Goal: Transaction & Acquisition: Obtain resource

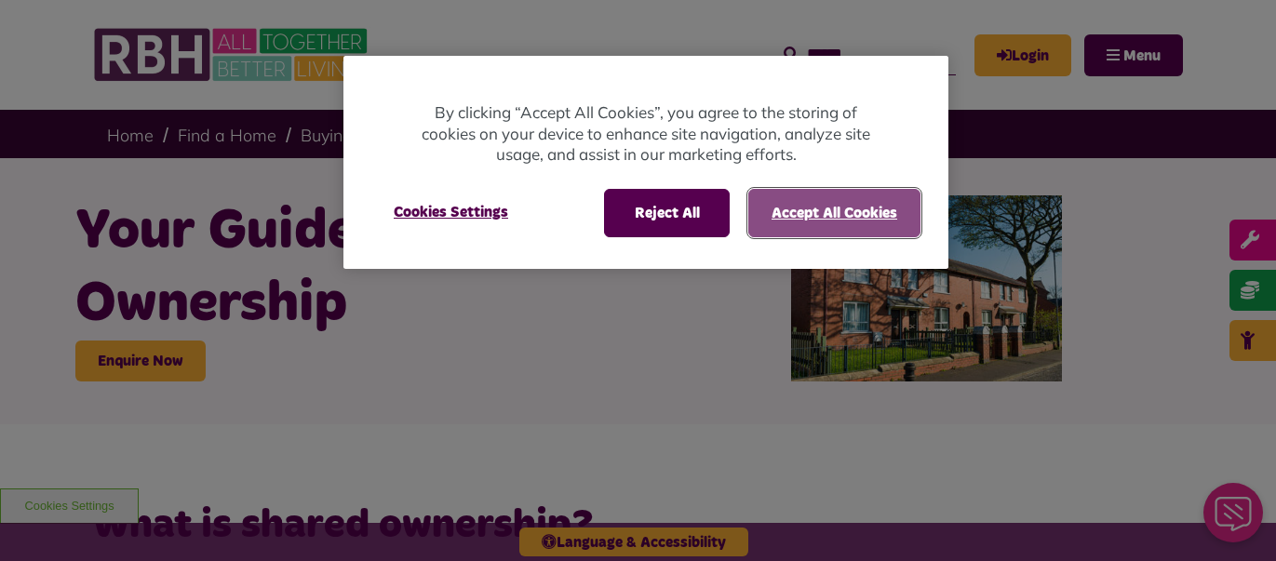
click at [826, 209] on button "Accept All Cookies" at bounding box center [834, 213] width 172 height 48
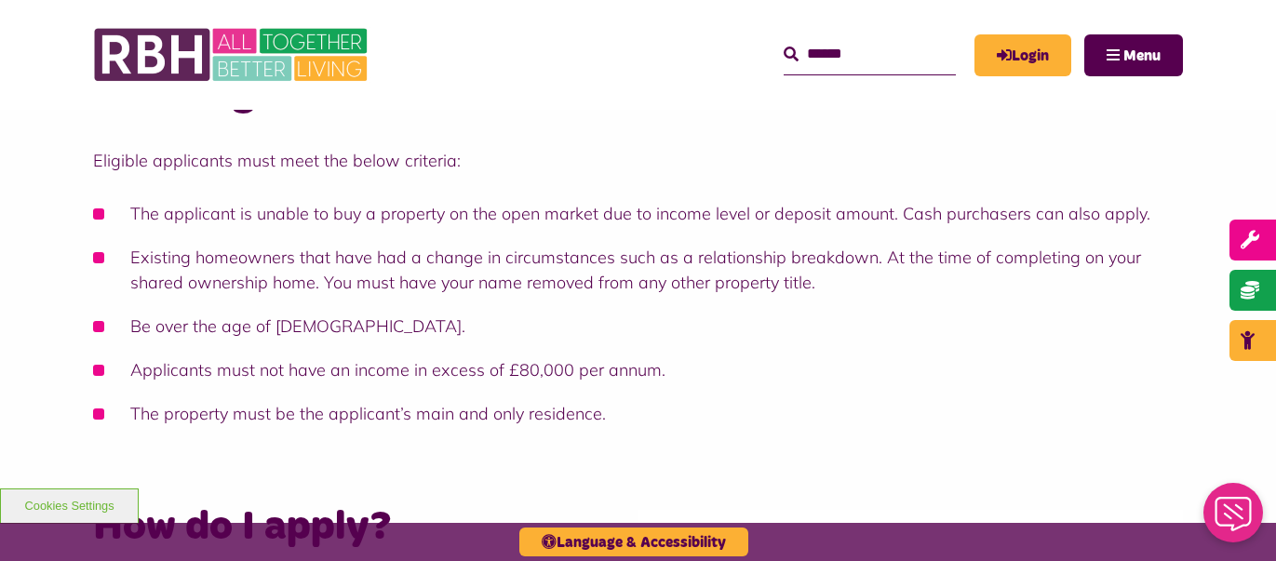
scroll to position [666, 0]
click at [435, 381] on li "Applicants must not have an income in excess of £80,000 per annum." at bounding box center [638, 370] width 1090 height 25
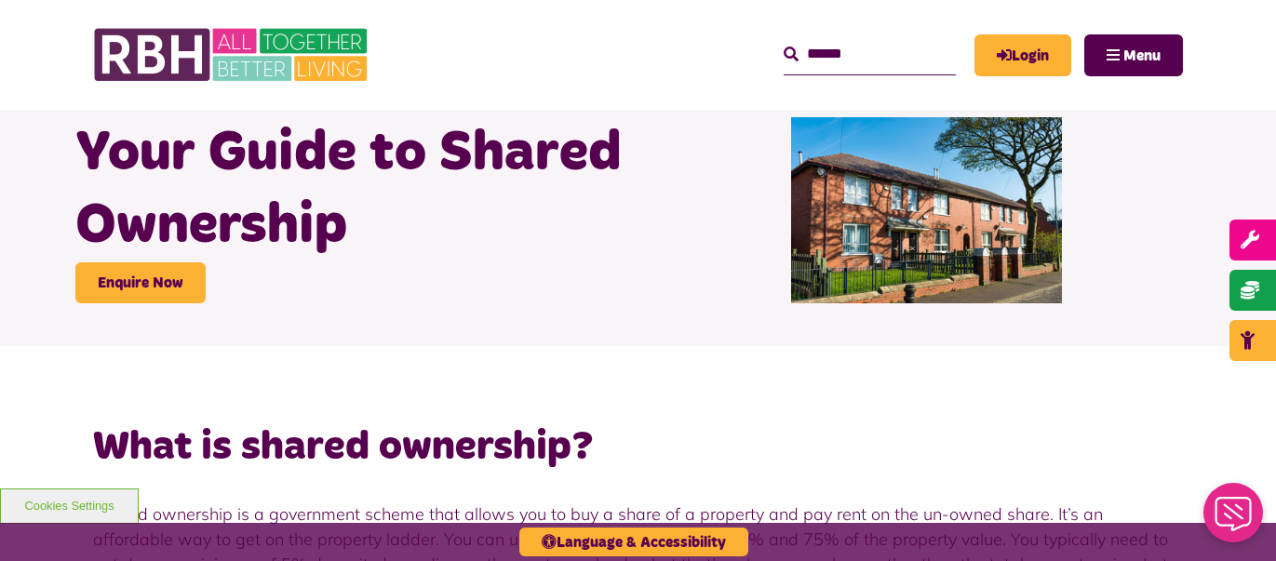
scroll to position [0, 0]
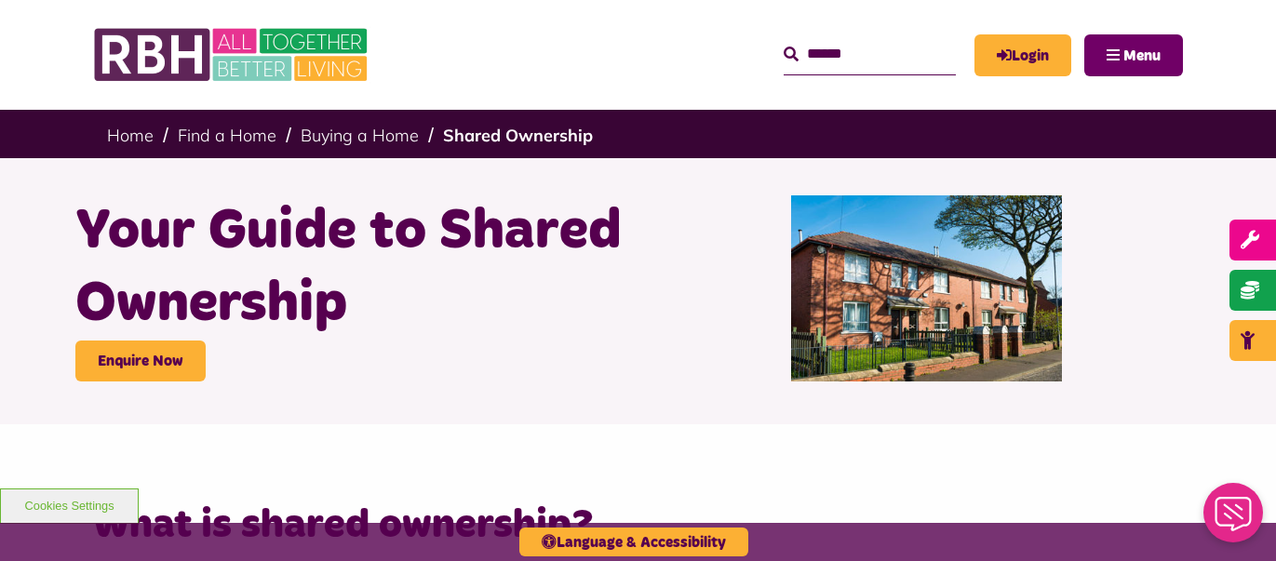
click at [1113, 54] on button "Menu" at bounding box center [1134, 55] width 99 height 42
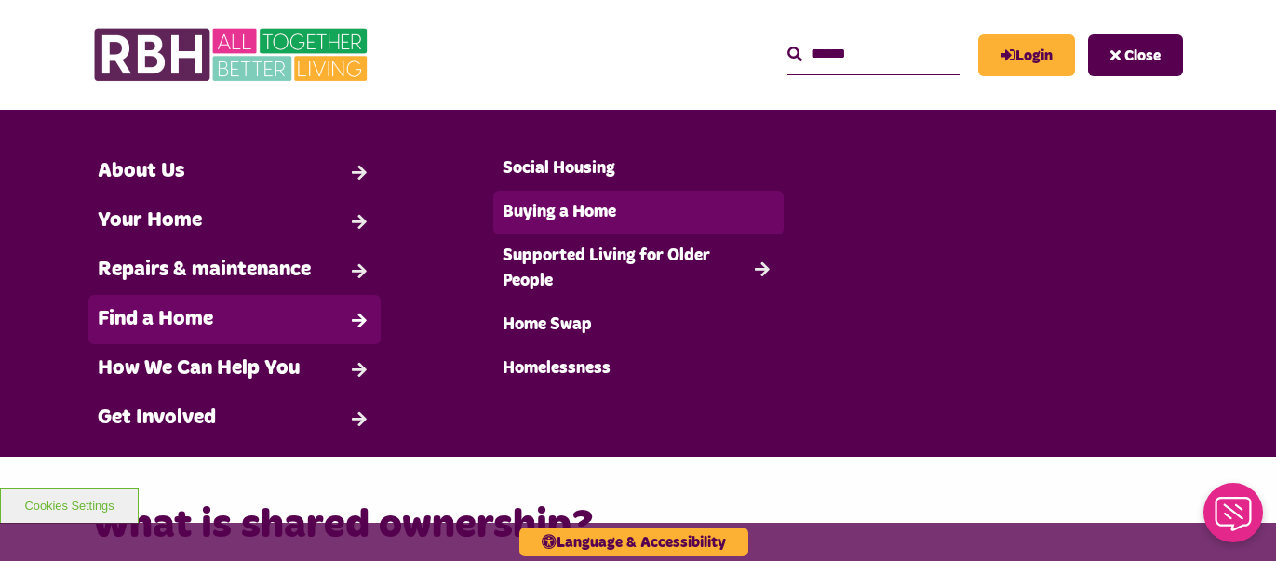
click at [601, 212] on link "Buying a Home" at bounding box center [638, 213] width 291 height 44
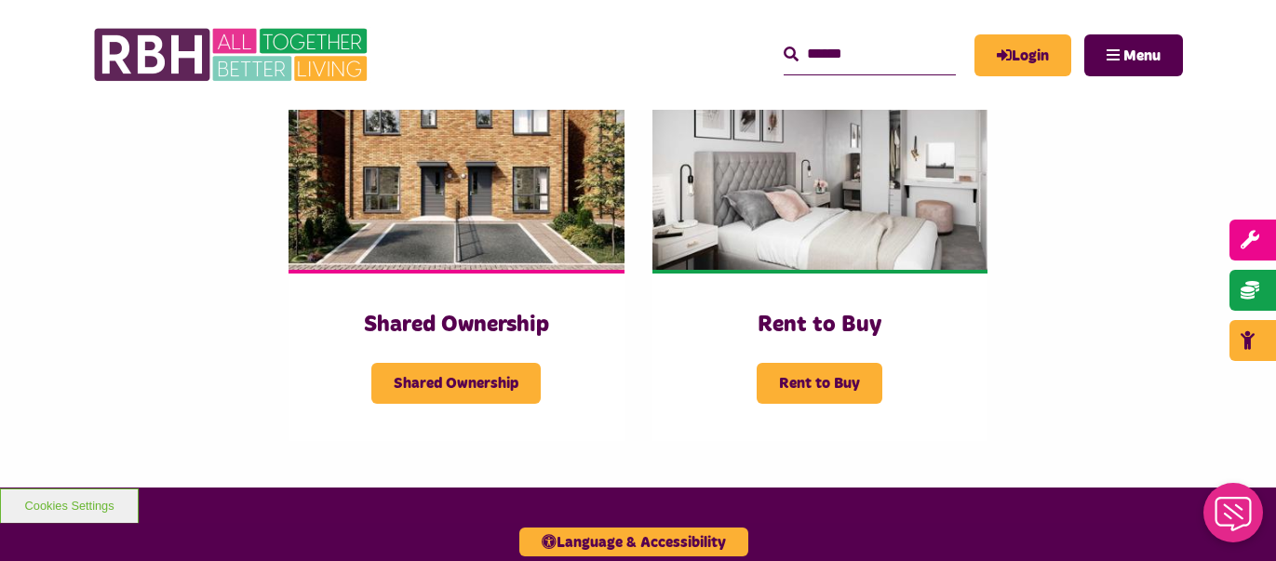
scroll to position [476, 0]
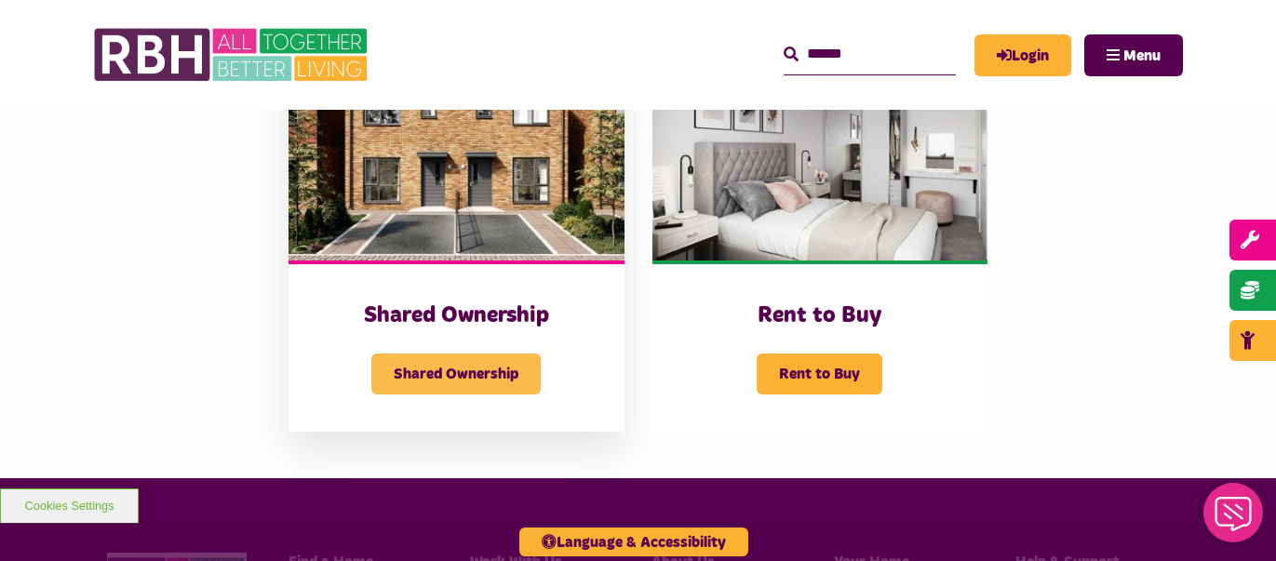
click at [462, 370] on span "Shared Ownership" at bounding box center [455, 374] width 169 height 41
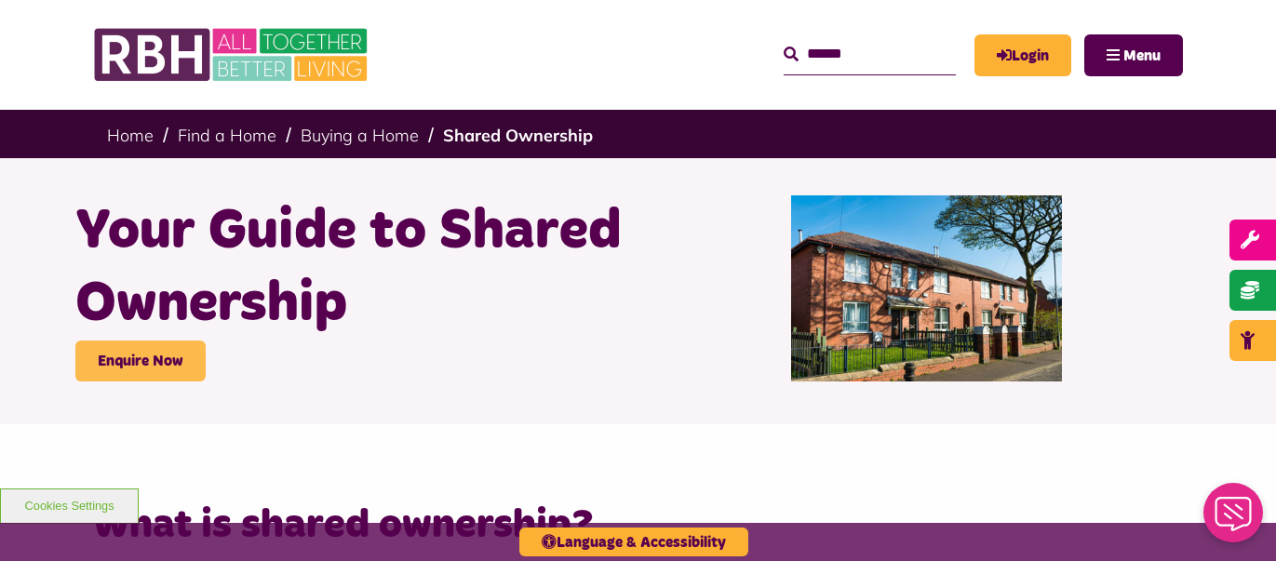
click at [157, 362] on link "Enquire Now" at bounding box center [140, 361] width 130 height 41
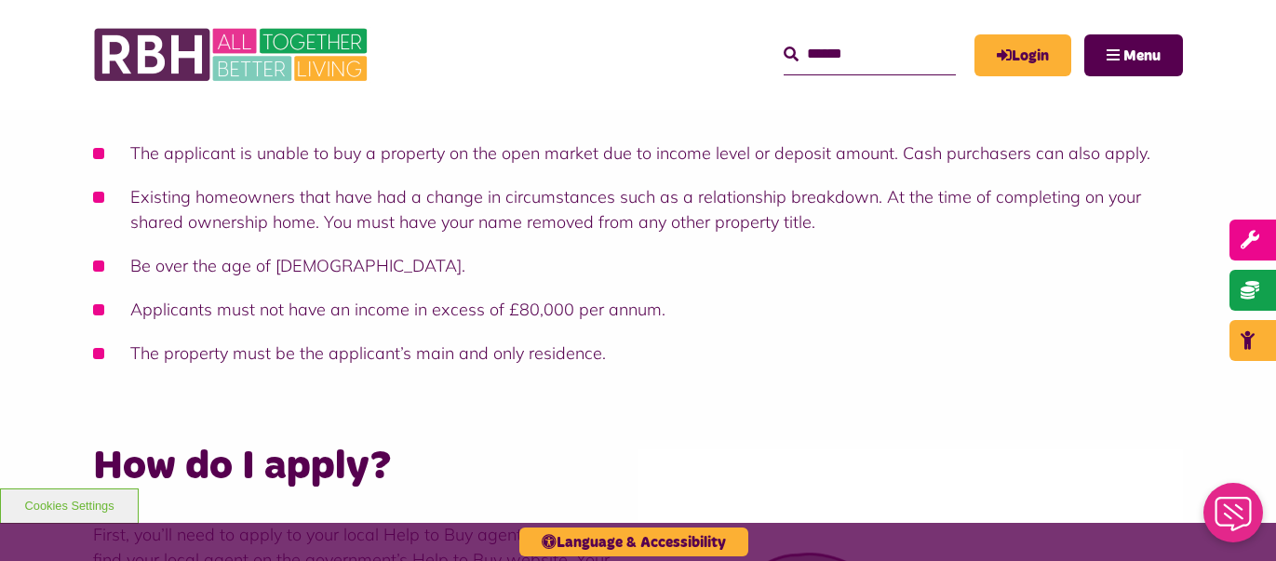
scroll to position [728, 0]
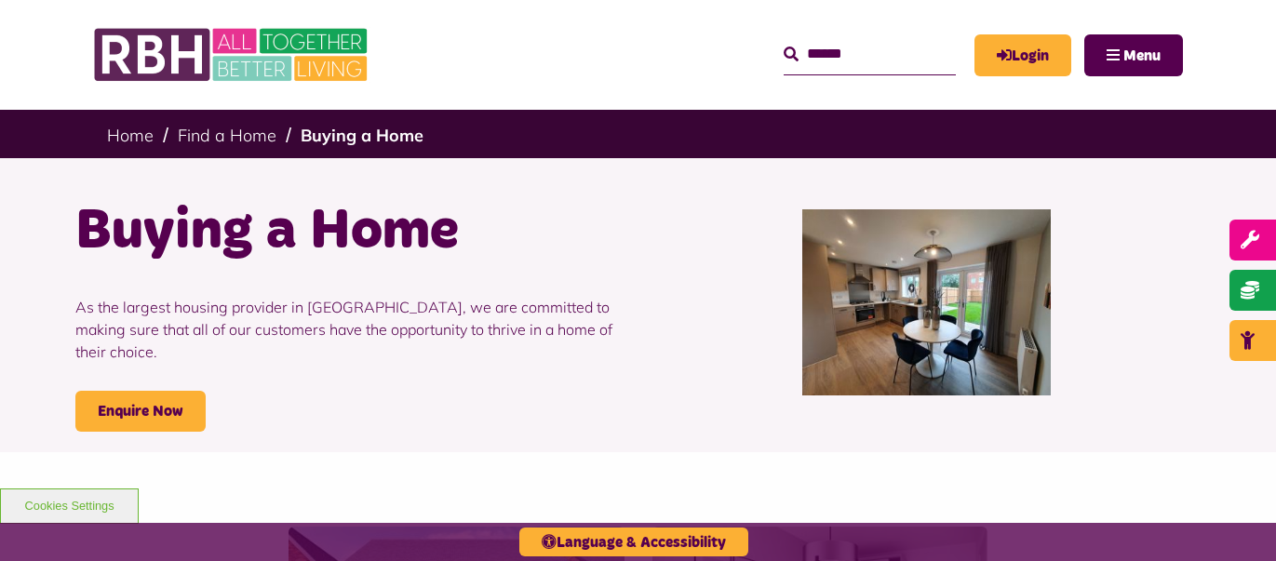
scroll to position [476, 0]
